Goal: Task Accomplishment & Management: Manage account settings

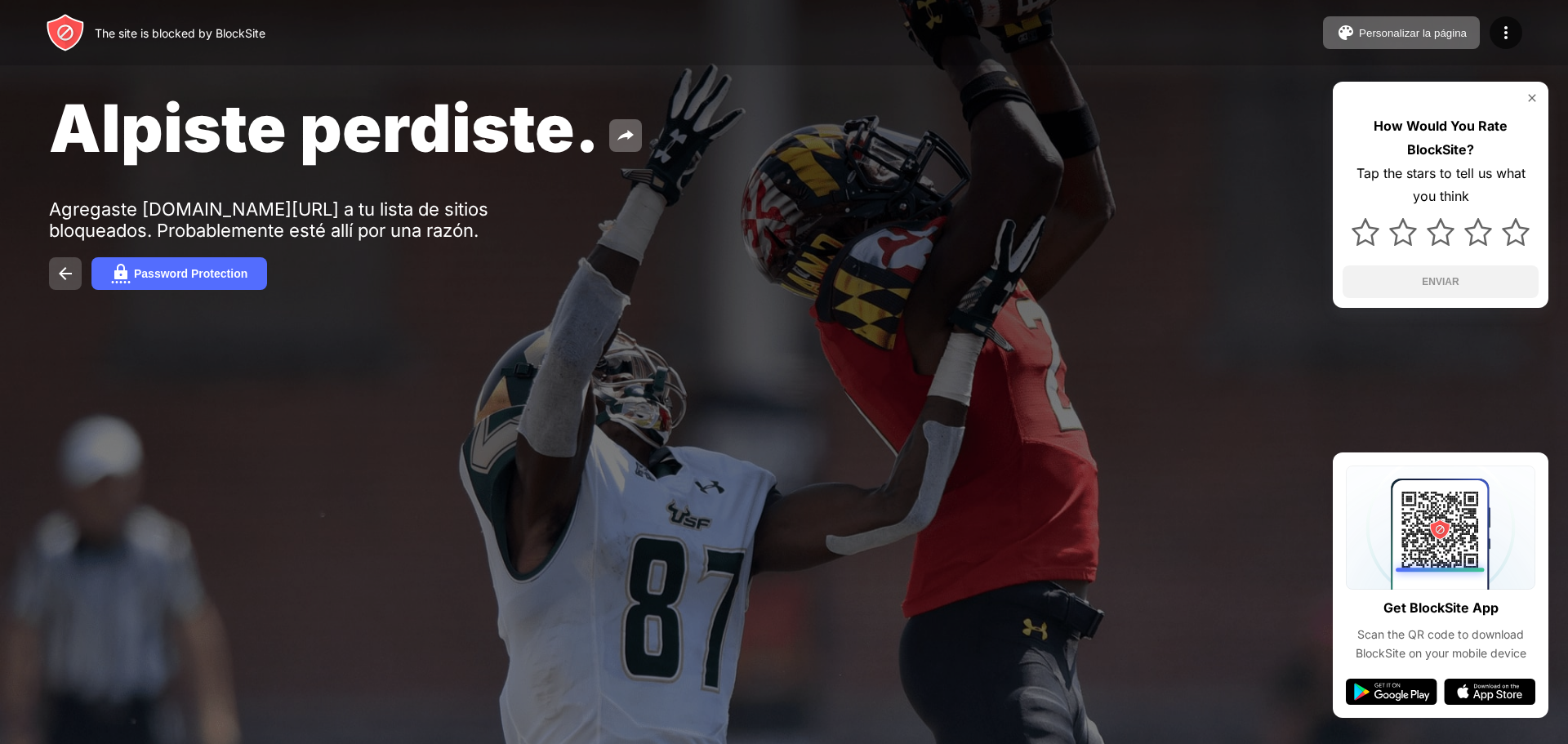
click at [62, 267] on img at bounding box center [65, 273] width 20 height 20
click at [217, 268] on div "Password Protection" at bounding box center [191, 273] width 114 height 13
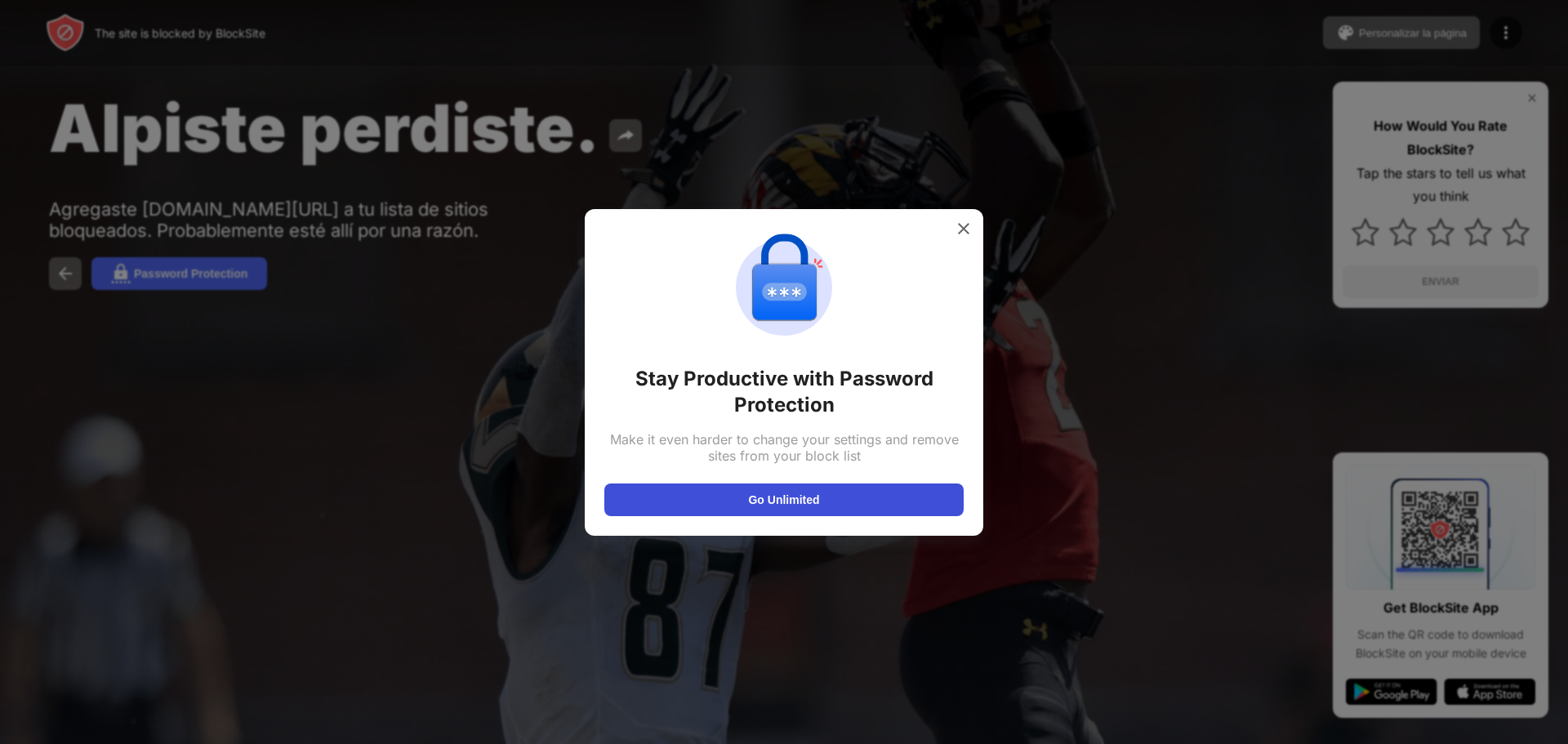
click at [696, 488] on button "Go Unlimited" at bounding box center [784, 500] width 360 height 32
